Goal: Use online tool/utility: Utilize a website feature to perform a specific function

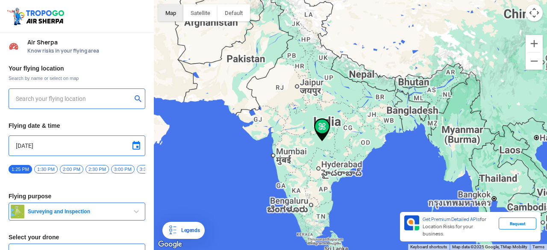
type input "[STREET_ADDRESS]"
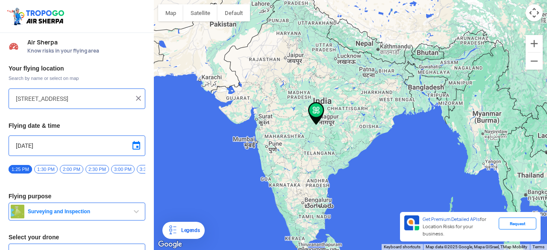
click at [134, 96] on img at bounding box center [138, 98] width 9 height 9
click at [66, 99] on input "text" at bounding box center [74, 99] width 116 height 10
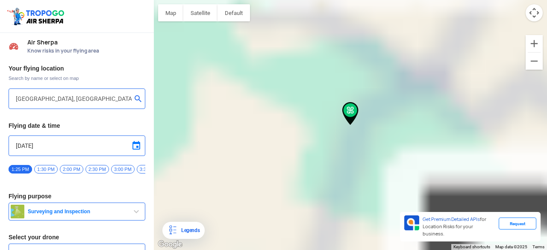
type input "Dubii Fata, [GEOGRAPHIC_DATA], [GEOGRAPHIC_DATA], [GEOGRAPHIC_DATA]"
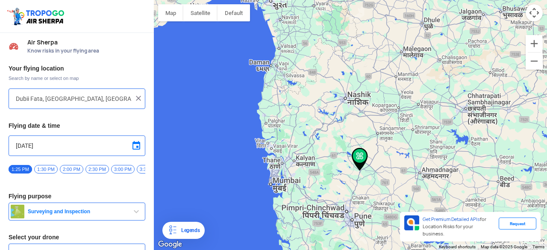
click at [134, 215] on span "button" at bounding box center [136, 212] width 10 height 10
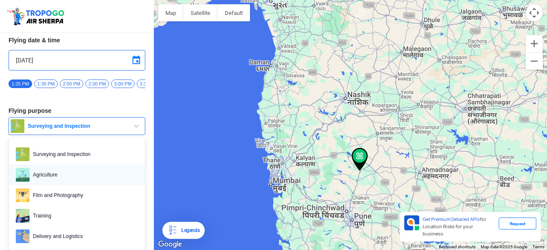
click at [44, 174] on span "Agriculture" at bounding box center [84, 175] width 109 height 14
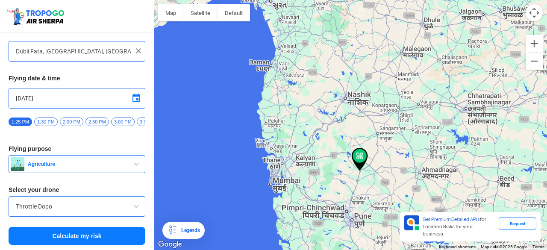
scroll to position [50, 0]
click at [133, 207] on span at bounding box center [136, 206] width 10 height 10
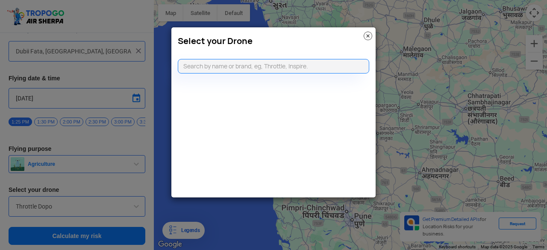
click at [367, 35] on img at bounding box center [368, 36] width 9 height 9
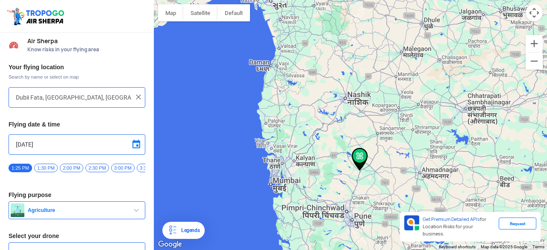
scroll to position [0, 0]
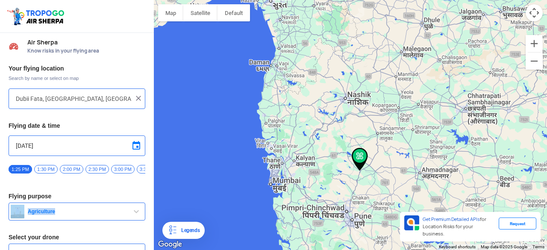
drag, startPoint x: 151, startPoint y: 201, endPoint x: 150, endPoint y: 212, distance: 11.2
click at [150, 212] on div "Your flying location Search by name or select on map [GEOGRAPHIC_DATA], [GEOGRA…" at bounding box center [77, 178] width 154 height 237
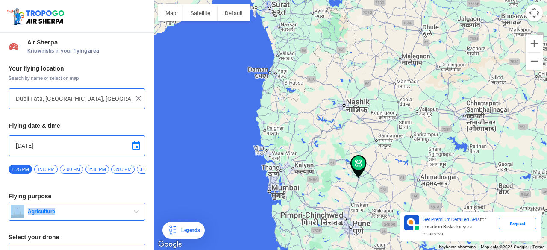
drag, startPoint x: 154, startPoint y: 202, endPoint x: 153, endPoint y: 212, distance: 9.5
click at [153, 212] on div "Location Risk Score Air Sherpa Know risks in your flying area Your flying locat…" at bounding box center [273, 125] width 547 height 250
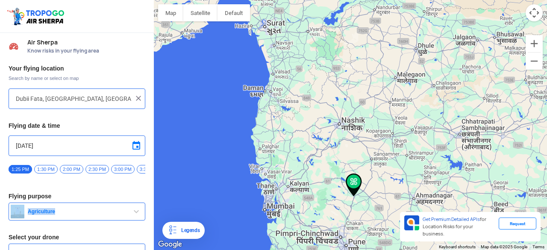
drag, startPoint x: 154, startPoint y: 204, endPoint x: 151, endPoint y: 215, distance: 11.0
click at [151, 215] on div "Location Risk Score Air Sherpa Know risks in your flying area Your flying locat…" at bounding box center [273, 125] width 547 height 250
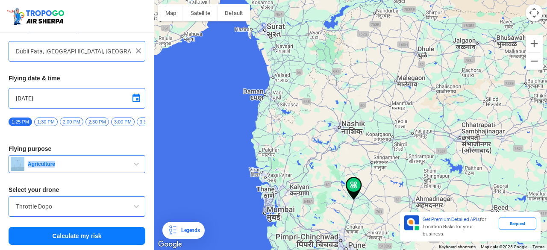
scroll to position [50, 0]
click at [77, 237] on button "Calculate my risk" at bounding box center [77, 236] width 137 height 18
